Goal: Task Accomplishment & Management: Manage account settings

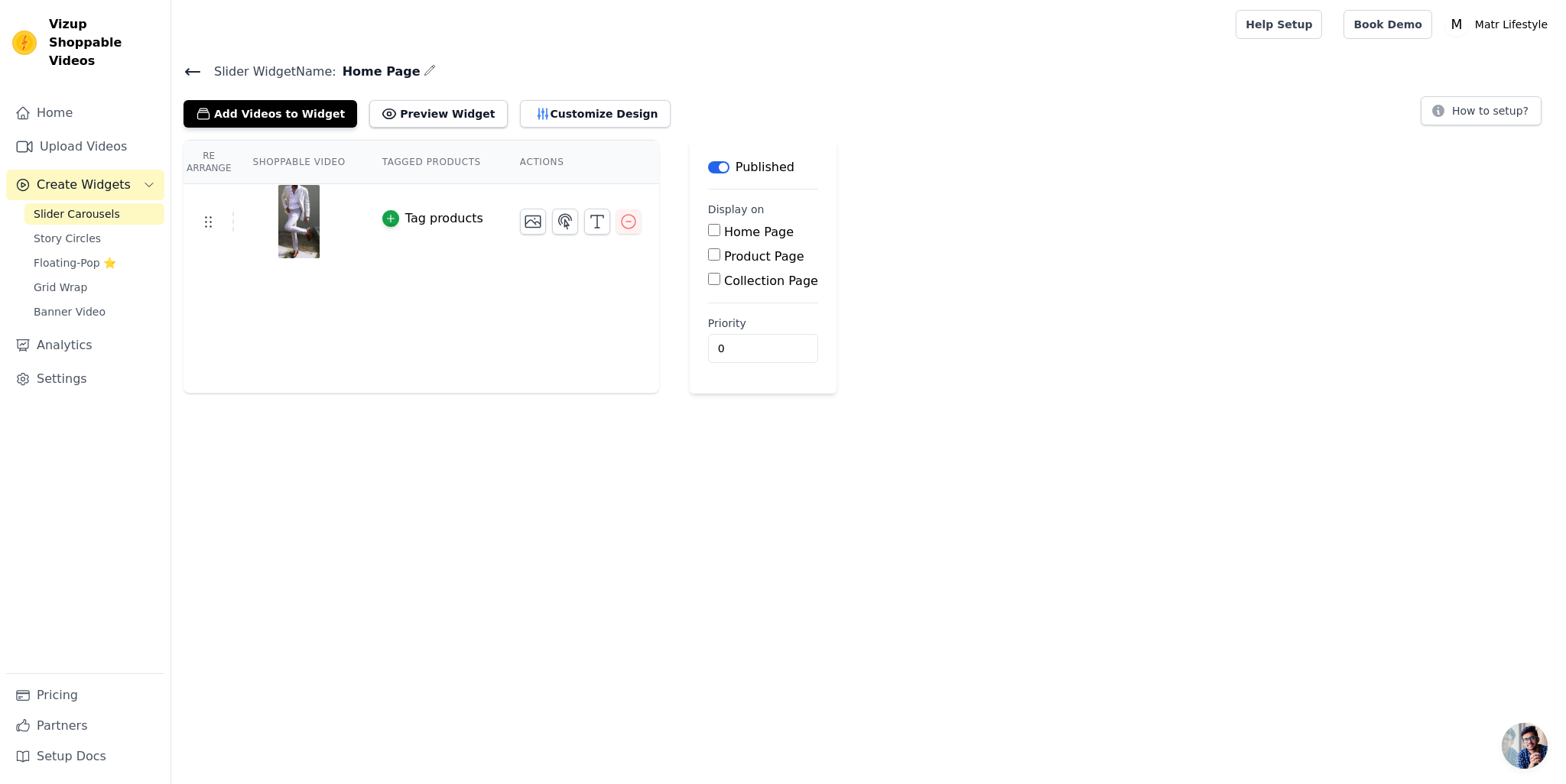
click at [708, 280] on input "Collection Page" at bounding box center [714, 279] width 12 height 12
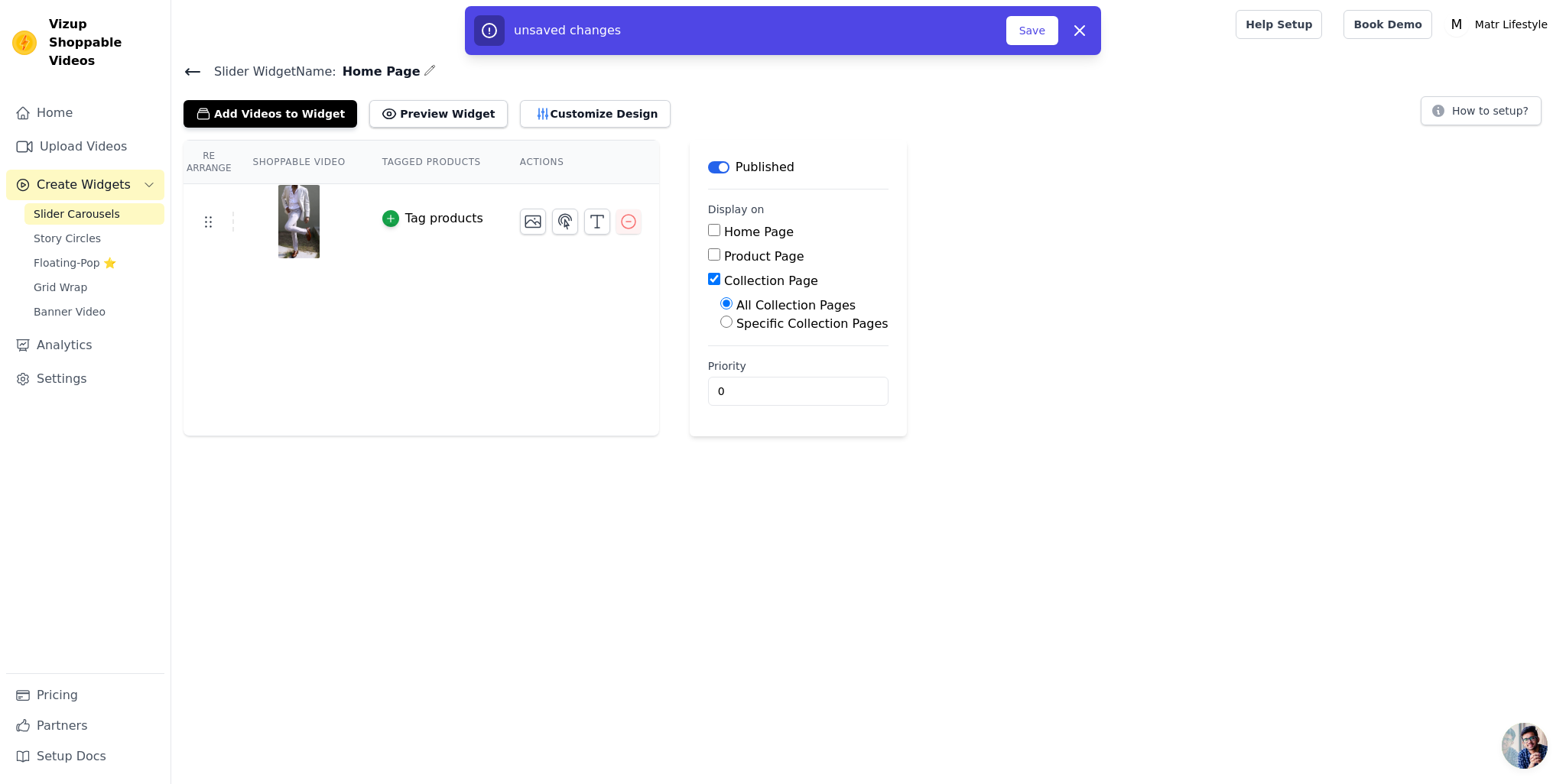
click at [708, 285] on div "Collection Page" at bounding box center [798, 281] width 181 height 18
click at [708, 279] on input "Collection Page" at bounding box center [714, 279] width 12 height 12
checkbox input "false"
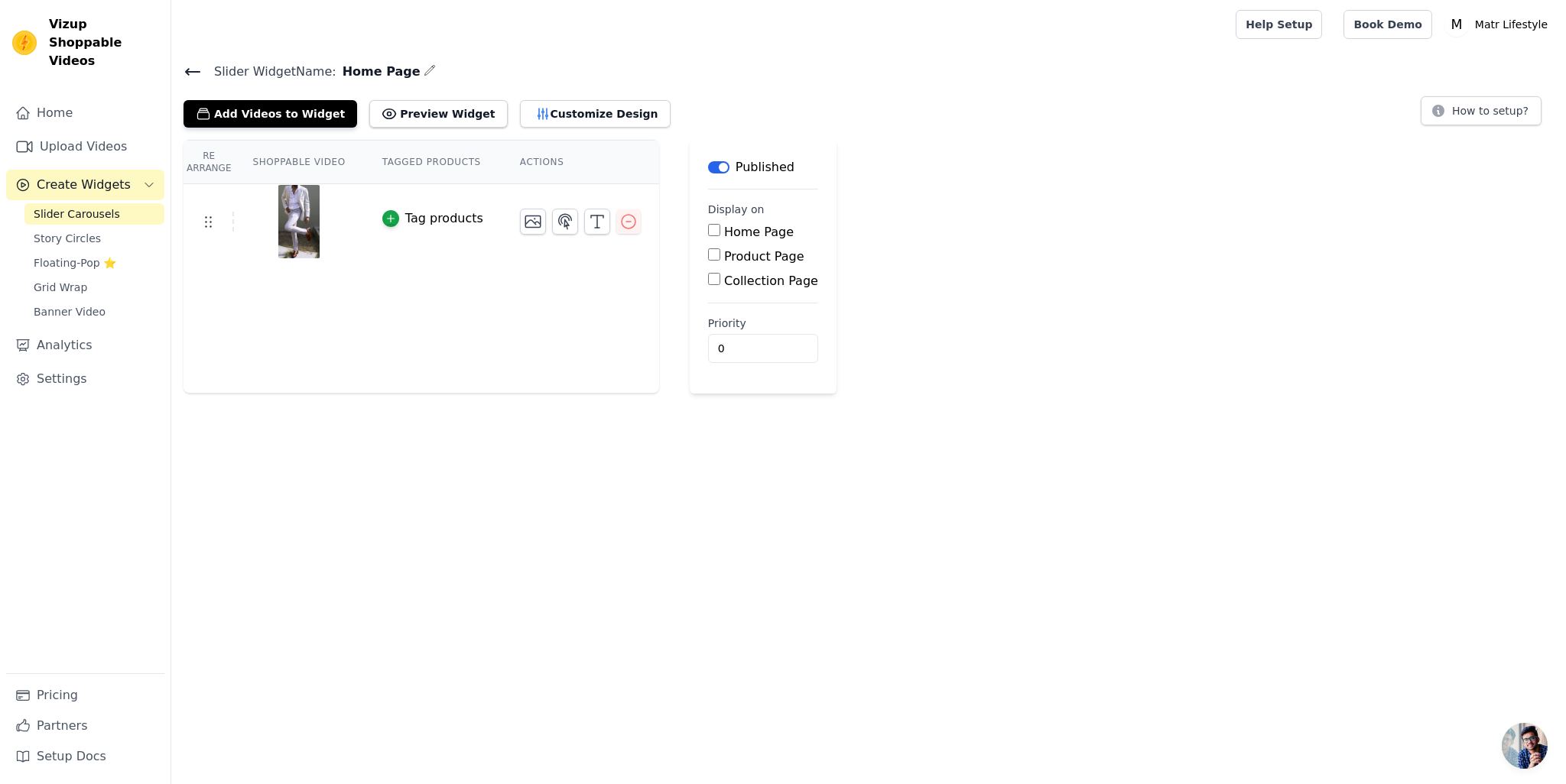
click at [708, 257] on input "Product Page" at bounding box center [714, 254] width 12 height 12
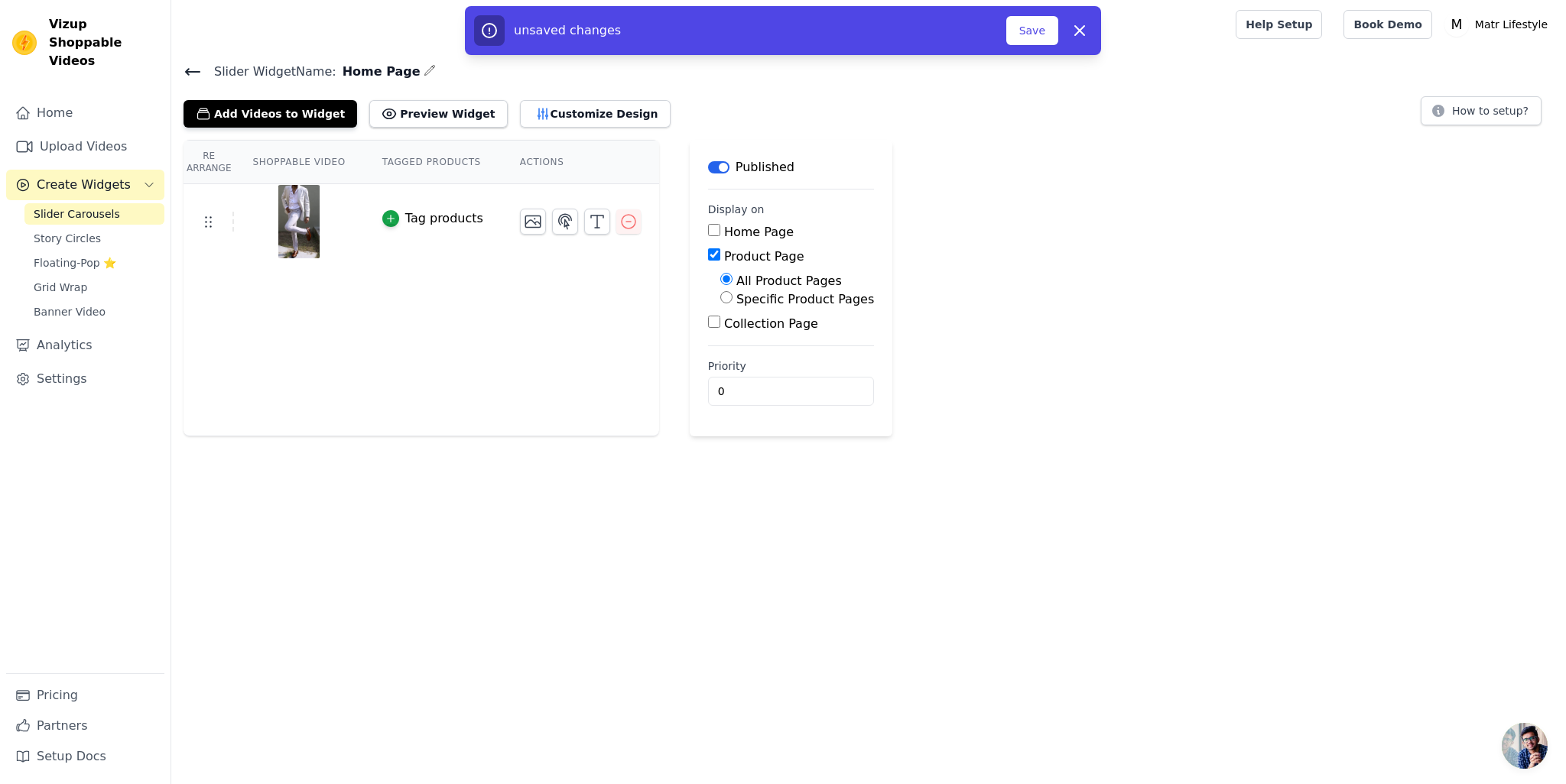
click at [708, 257] on input "Product Page" at bounding box center [714, 254] width 12 height 12
checkbox input "false"
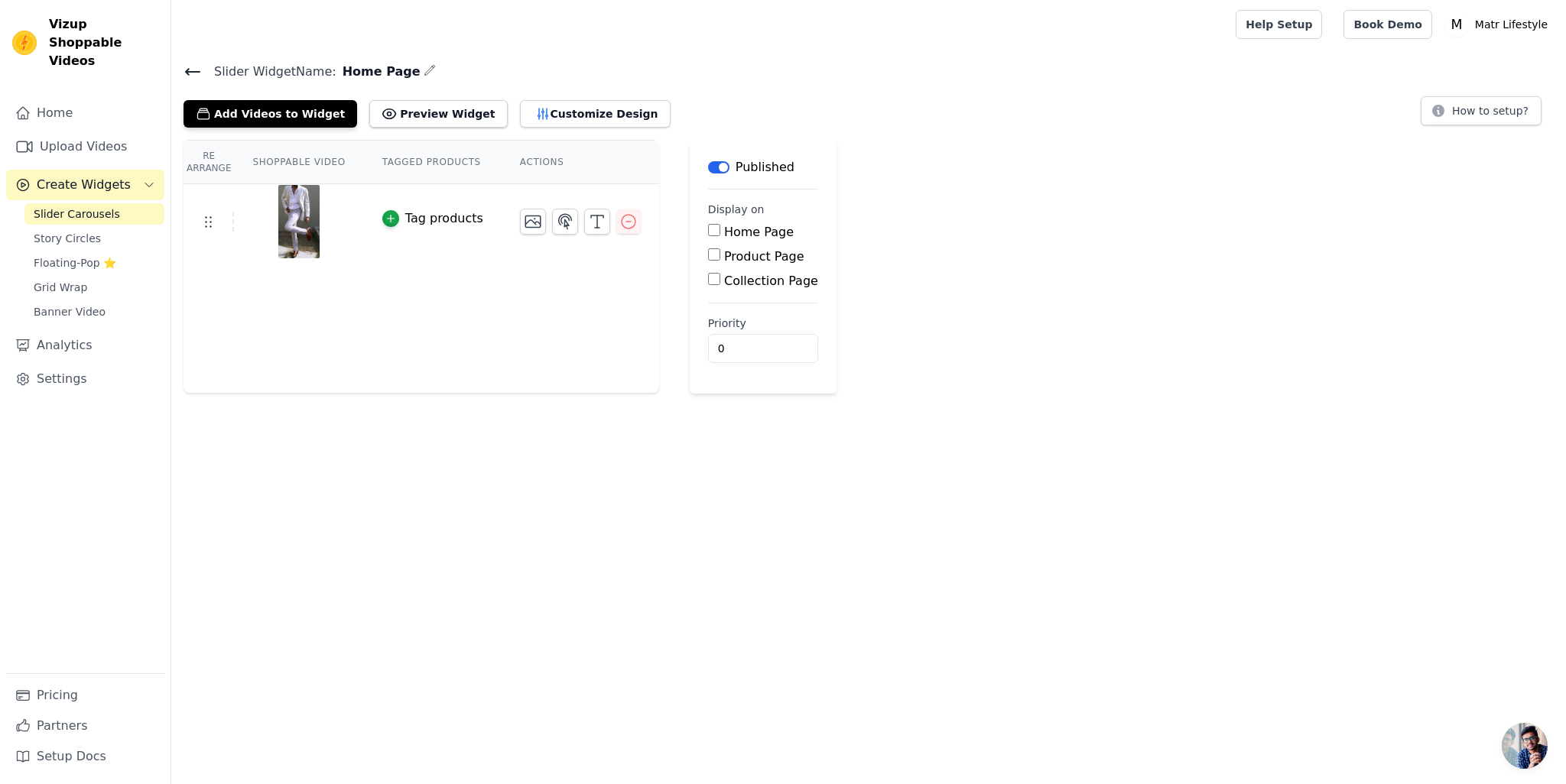
click at [708, 236] on div "Home Page" at bounding box center [763, 233] width 110 height 18
click at [708, 230] on input "Home Page" at bounding box center [714, 230] width 12 height 12
checkbox input "true"
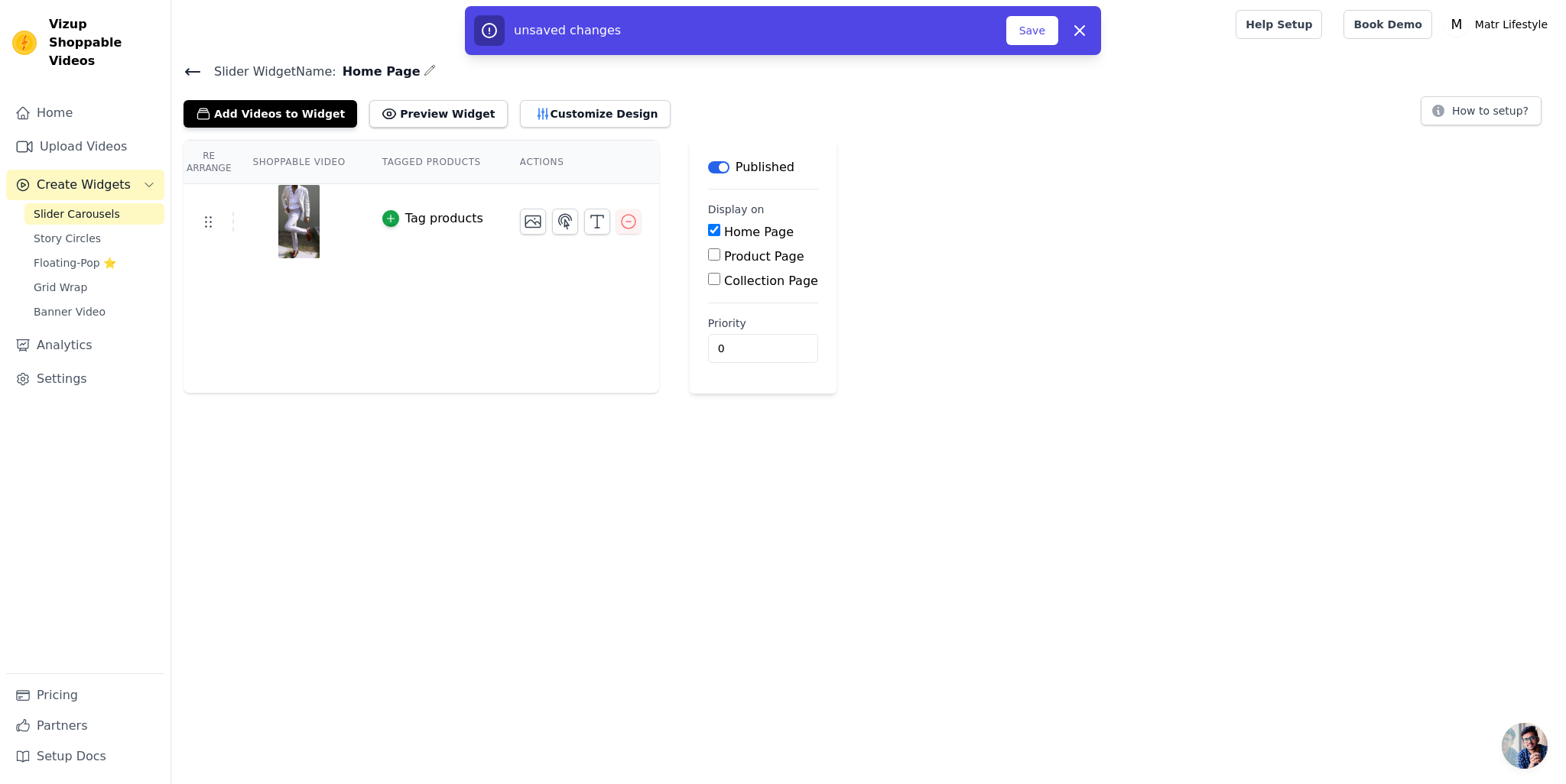
click at [708, 252] on input "Product Page" at bounding box center [714, 254] width 12 height 12
checkbox input "true"
click at [708, 319] on input "Collection Page" at bounding box center [714, 321] width 12 height 12
checkbox input "true"
click at [1047, 35] on button "Save" at bounding box center [1032, 30] width 52 height 29
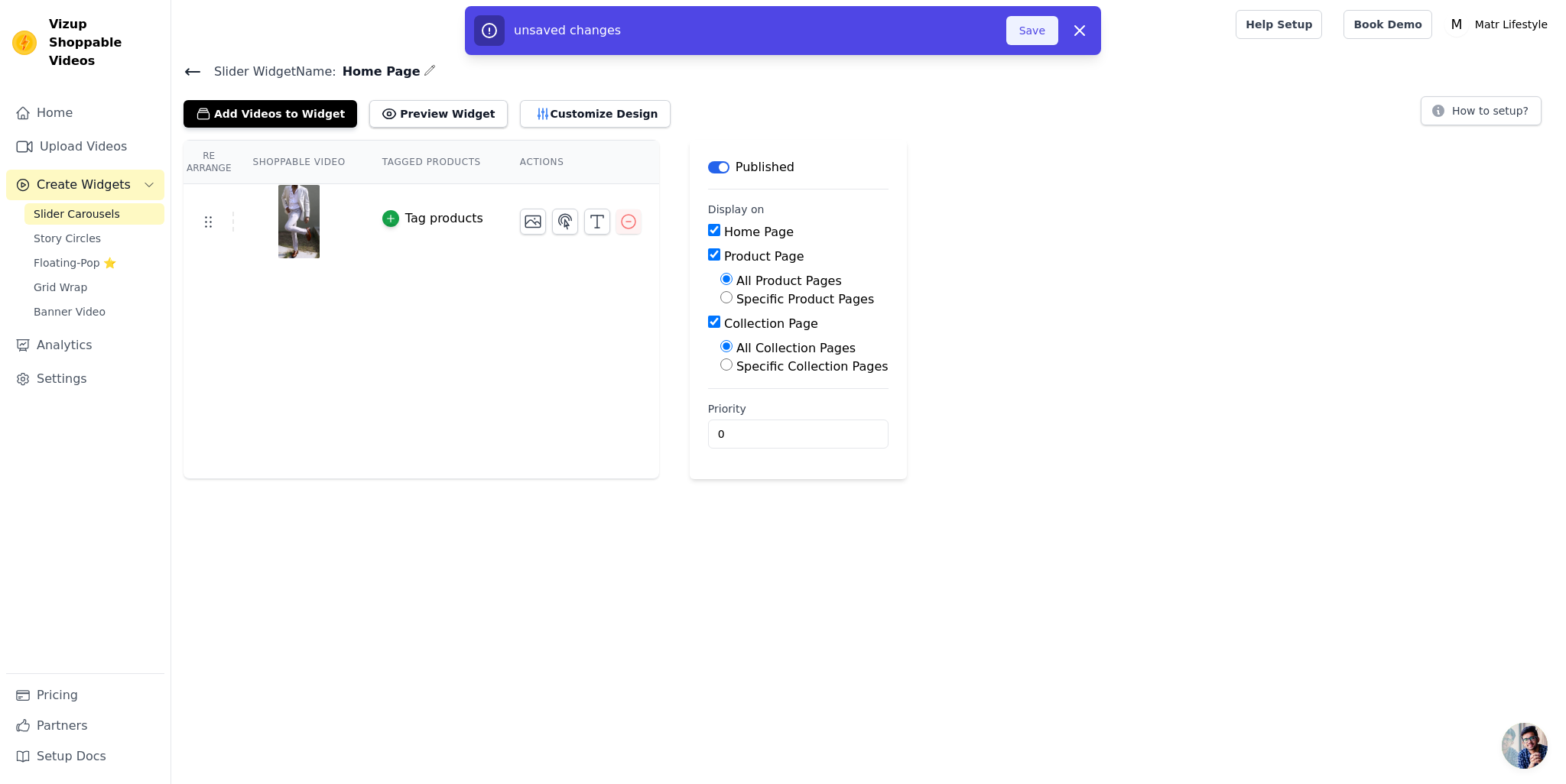
click at [1038, 28] on button "Save" at bounding box center [1032, 30] width 52 height 29
click at [1031, 39] on button "Save" at bounding box center [1032, 30] width 52 height 29
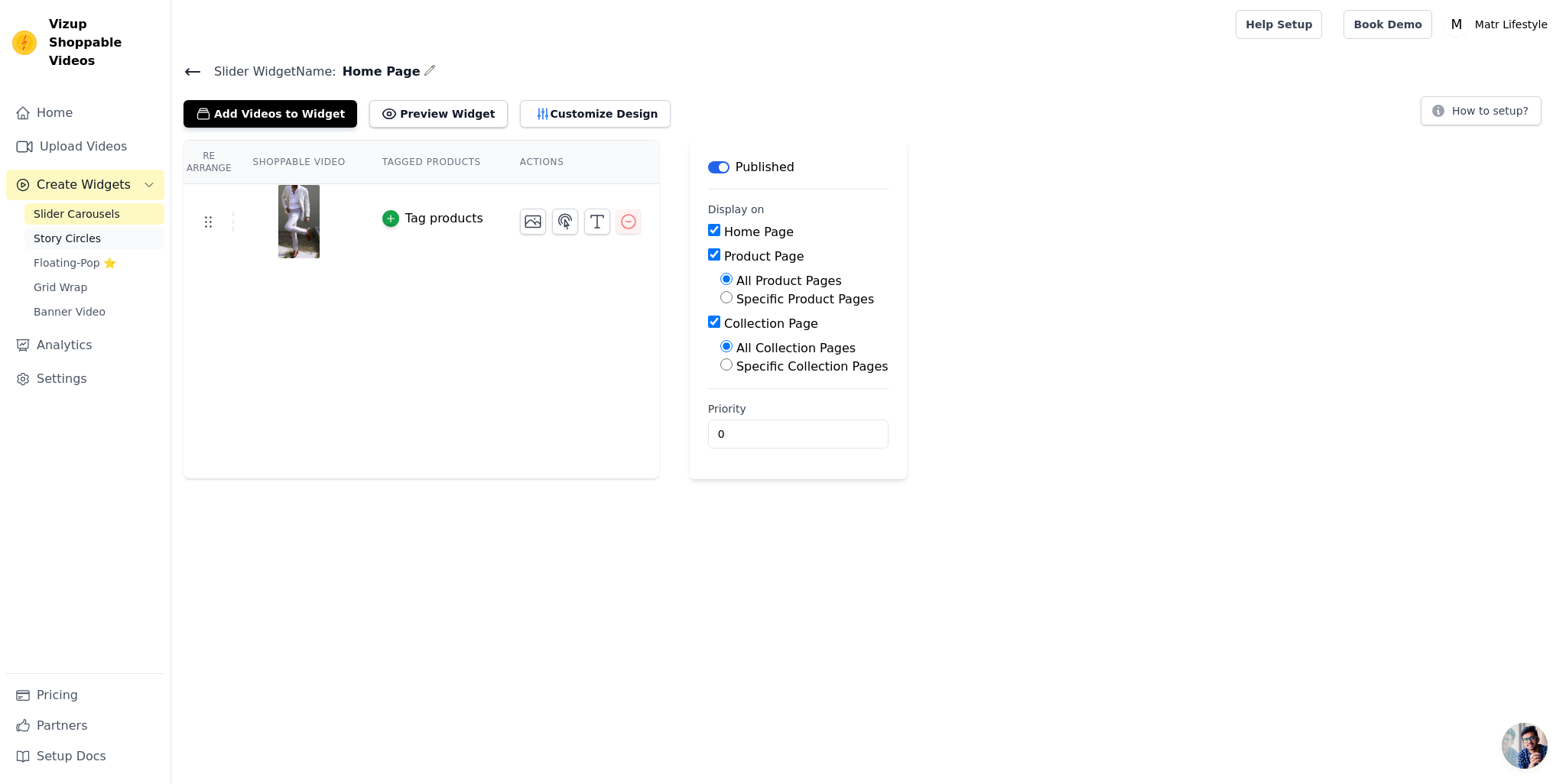
click at [69, 231] on span "Story Circles" at bounding box center [67, 238] width 67 height 16
